Goal: Information Seeking & Learning: Learn about a topic

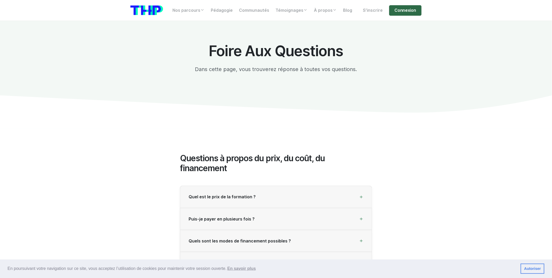
click at [405, 10] on link "Connexion" at bounding box center [405, 10] width 32 height 10
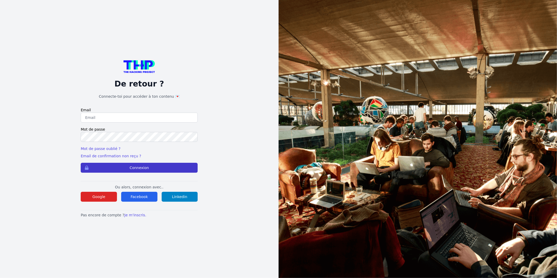
type input "Enzonatali75@gmail.com"
click at [176, 165] on button "Connexion" at bounding box center [139, 168] width 117 height 10
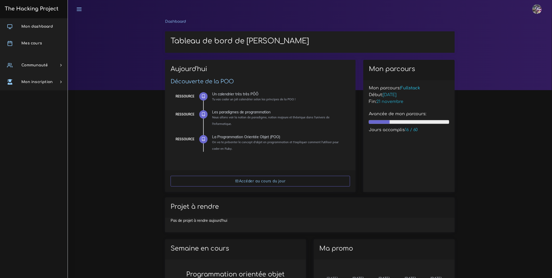
click at [539, 10] on img at bounding box center [537, 8] width 9 height 9
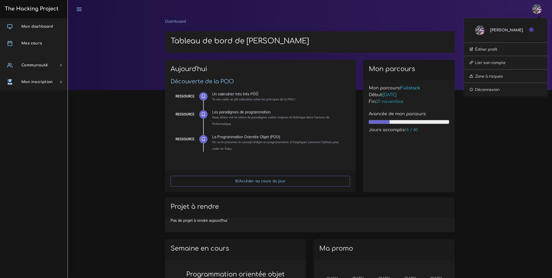
click at [177, 37] on h1 "Tableau de bord de Enzo" at bounding box center [310, 41] width 279 height 9
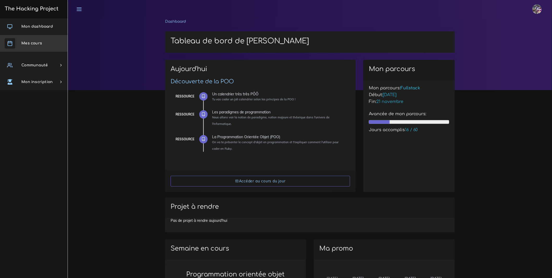
click at [53, 45] on link "Mes cours" at bounding box center [34, 43] width 68 height 17
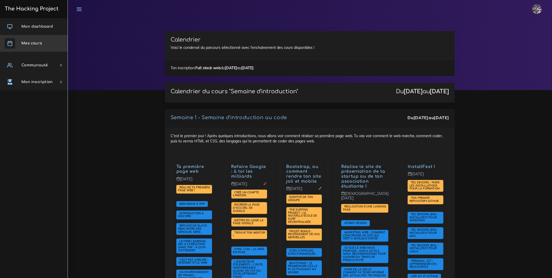
click at [42, 46] on link "Mes cours" at bounding box center [34, 43] width 68 height 17
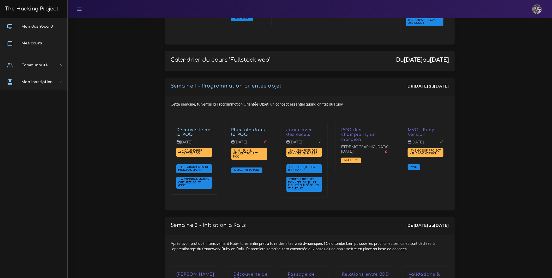
scroll to position [664, 0]
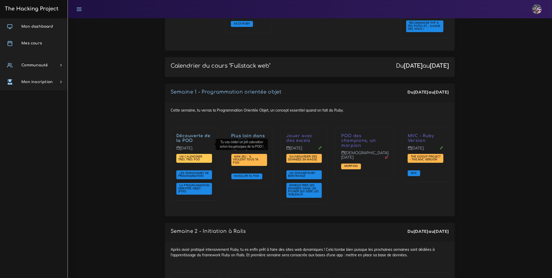
click at [203, 154] on span "Un calendrier très très PÔÔ" at bounding box center [194, 158] width 36 height 9
click at [188, 155] on span "Un calendrier très très PÔÔ" at bounding box center [190, 158] width 24 height 7
click at [211, 170] on span "Les paradigmes de programmation" at bounding box center [194, 174] width 36 height 9
click at [206, 171] on link "Les paradigmes de programmation" at bounding box center [193, 174] width 31 height 7
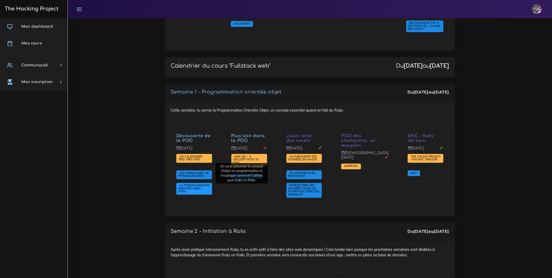
click at [194, 183] on span "La Programmation Orientée Objet (POO)" at bounding box center [193, 188] width 31 height 10
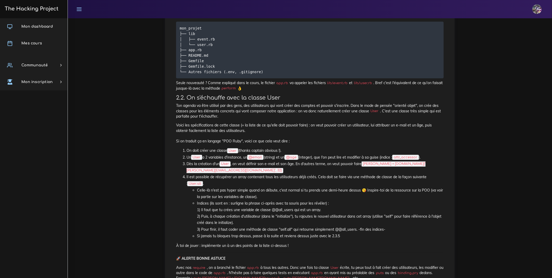
drag, startPoint x: 201, startPoint y: 170, endPoint x: 210, endPoint y: 172, distance: 9.6
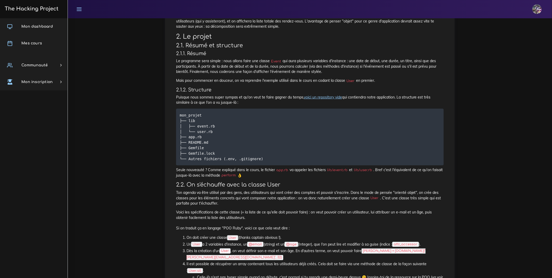
scroll to position [114, 0]
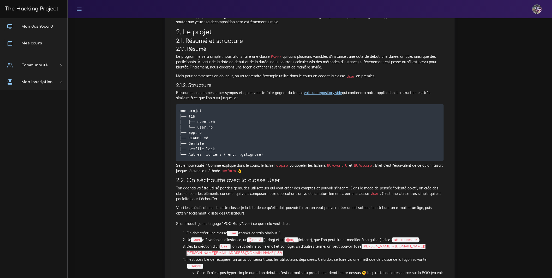
click at [330, 95] on link "voici un repository vide" at bounding box center [323, 92] width 38 height 5
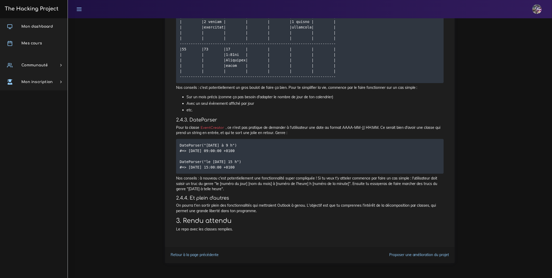
scroll to position [1830, 0]
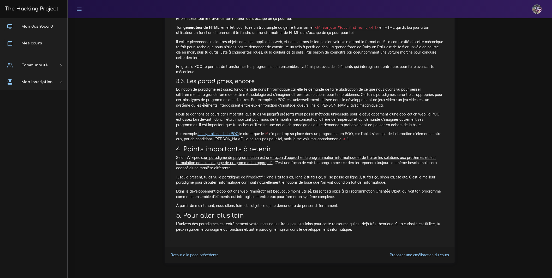
scroll to position [680, 0]
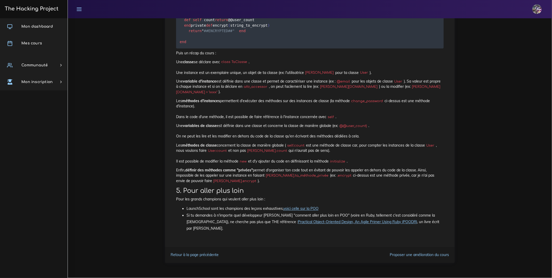
scroll to position [3703, 0]
